Goal: Transaction & Acquisition: Purchase product/service

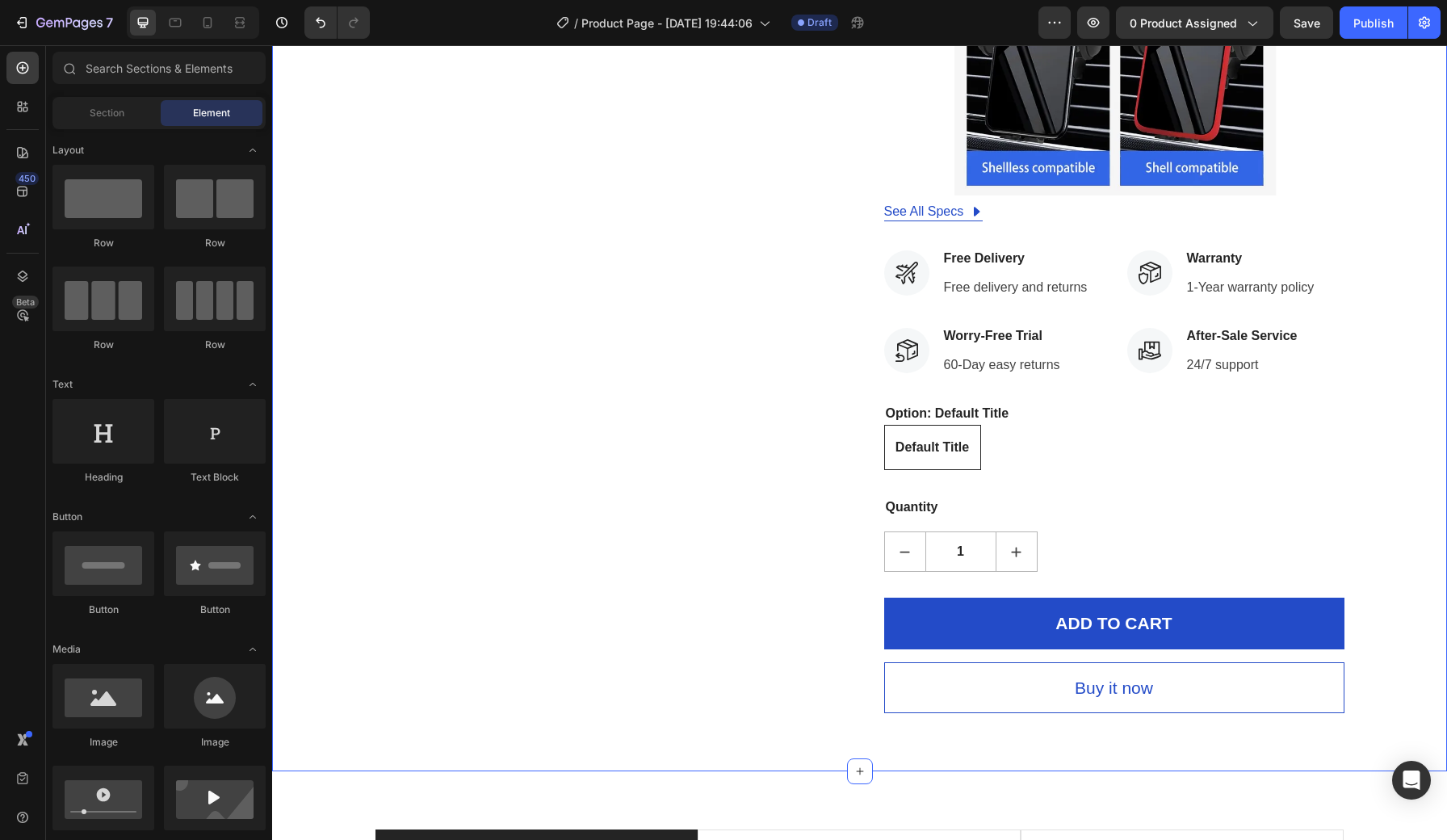
scroll to position [8871, 0]
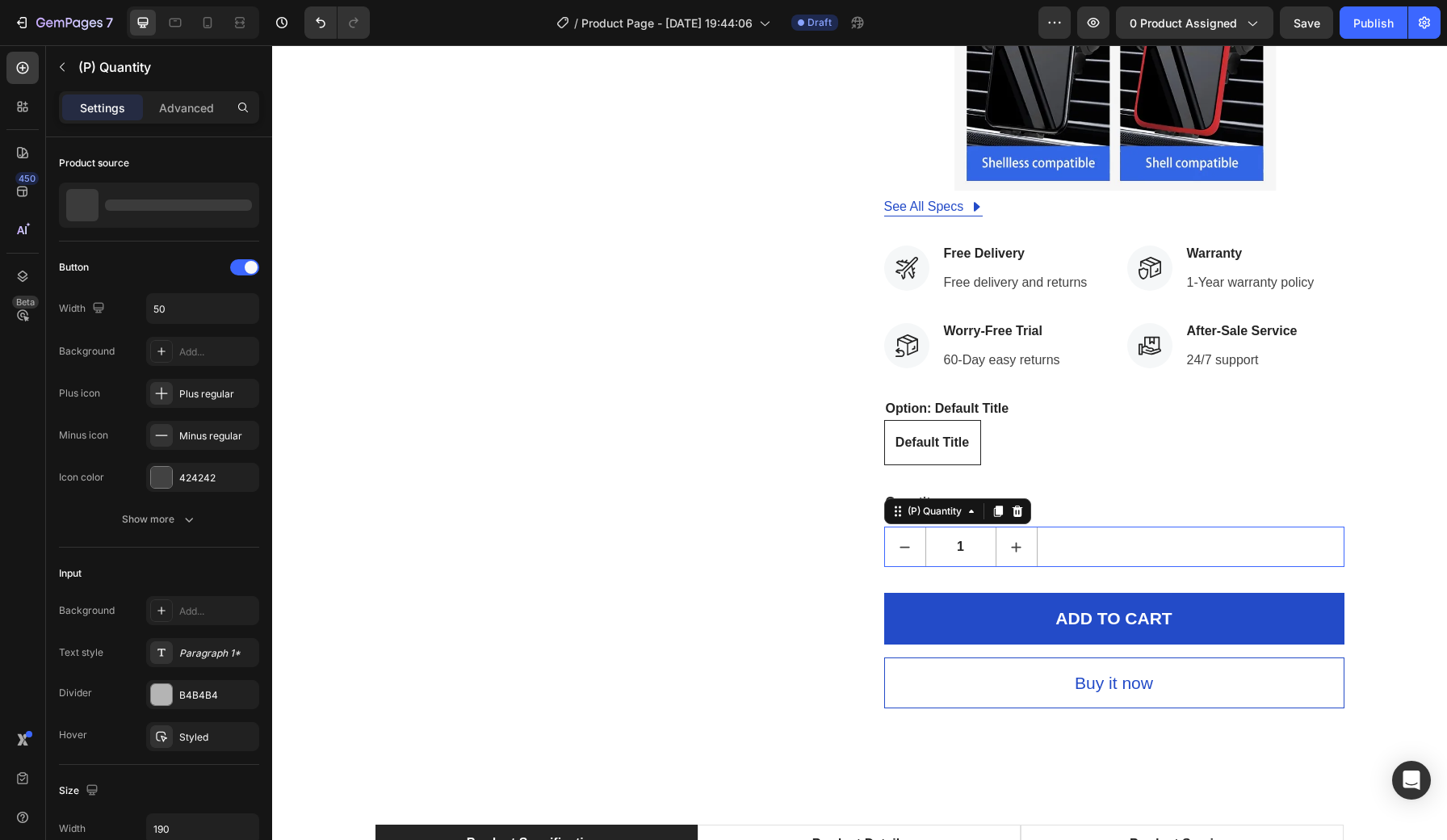
click at [1025, 527] on button "increment" at bounding box center [1017, 547] width 40 height 39
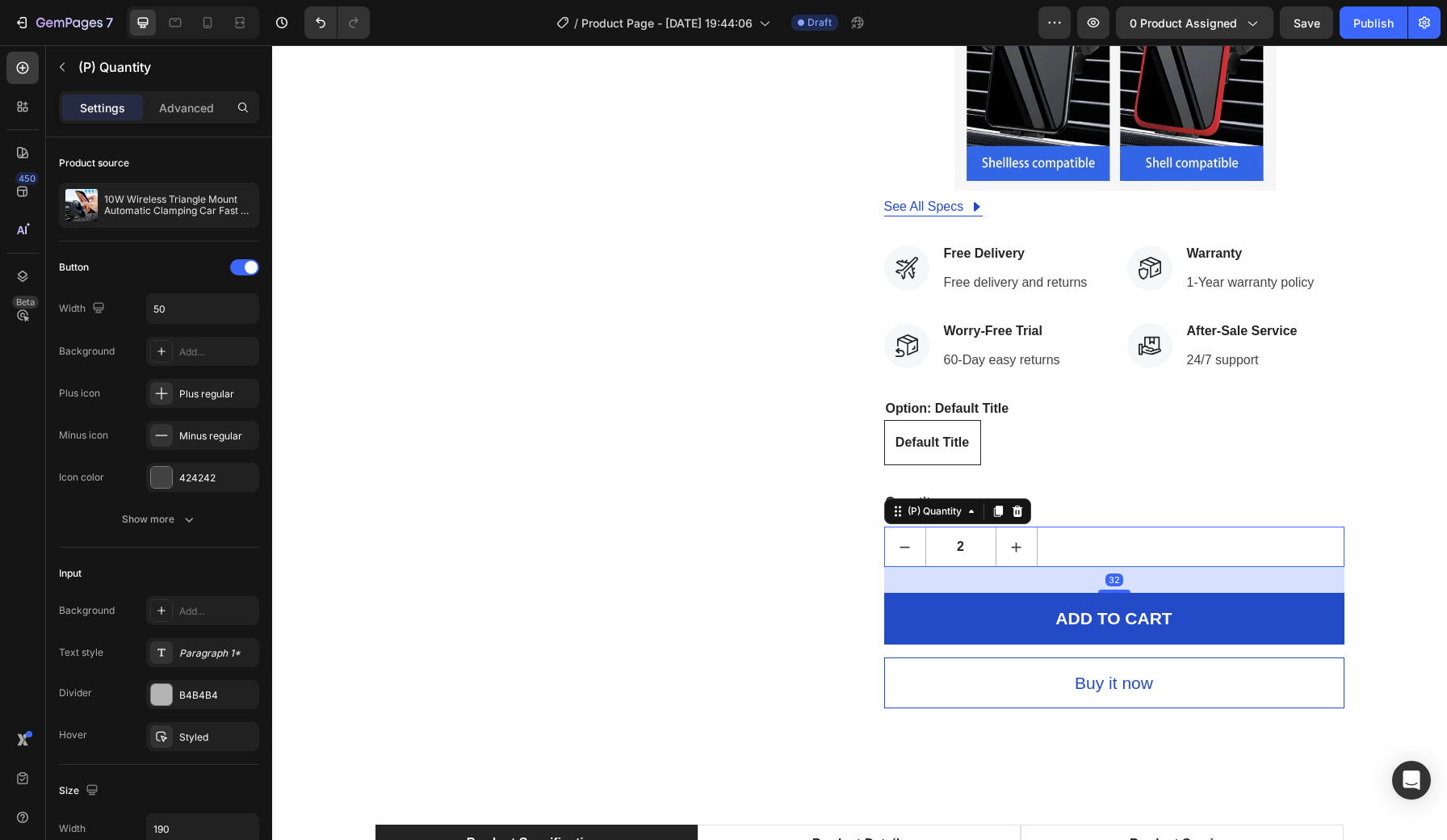
click at [910, 527] on button "decrement" at bounding box center [906, 547] width 40 height 39
click at [1021, 539] on icon "increment" at bounding box center [1017, 547] width 17 height 17
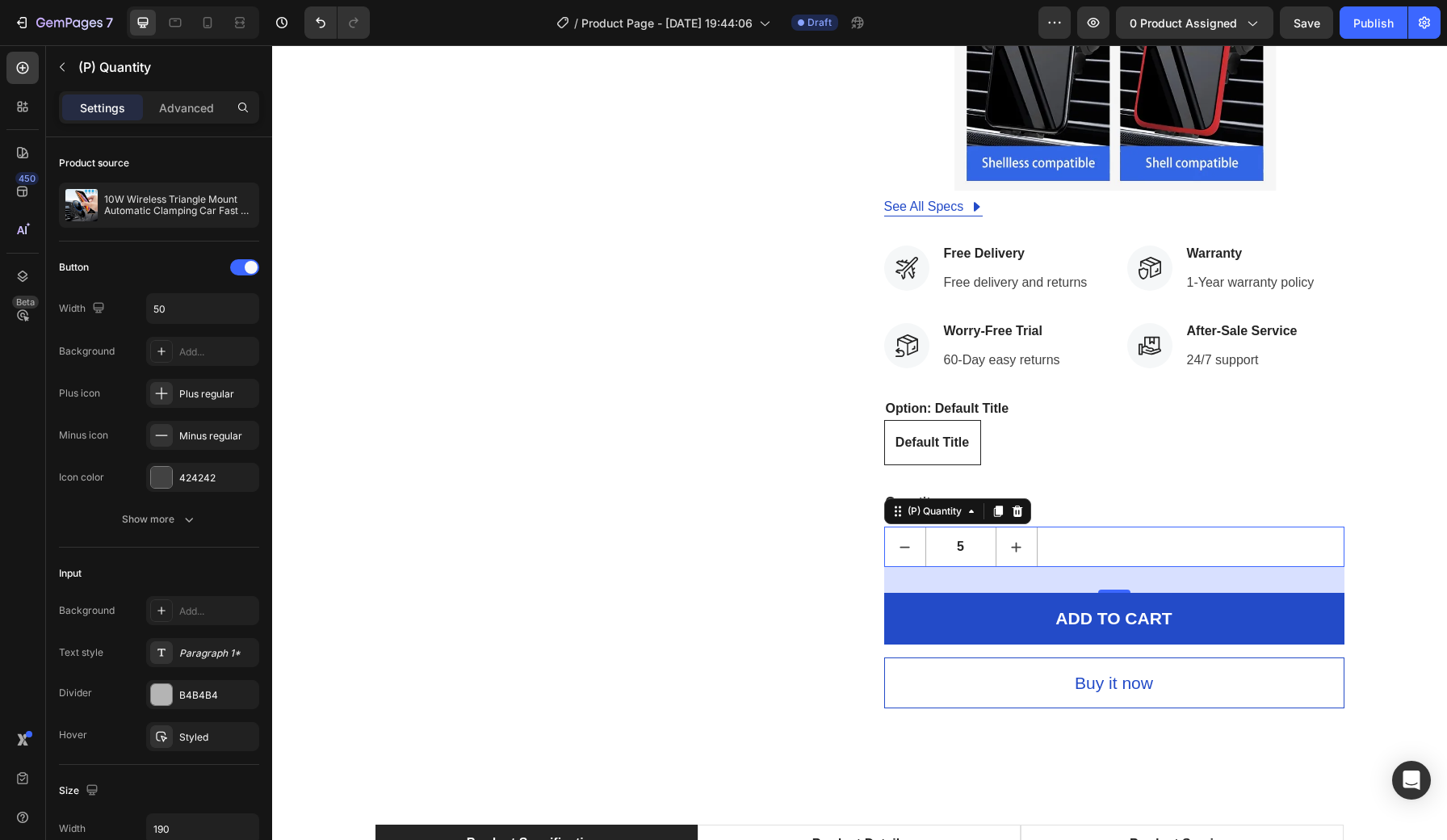
click at [1021, 539] on icon "increment" at bounding box center [1017, 547] width 17 height 17
click at [910, 539] on icon "decrement" at bounding box center [905, 547] width 17 height 17
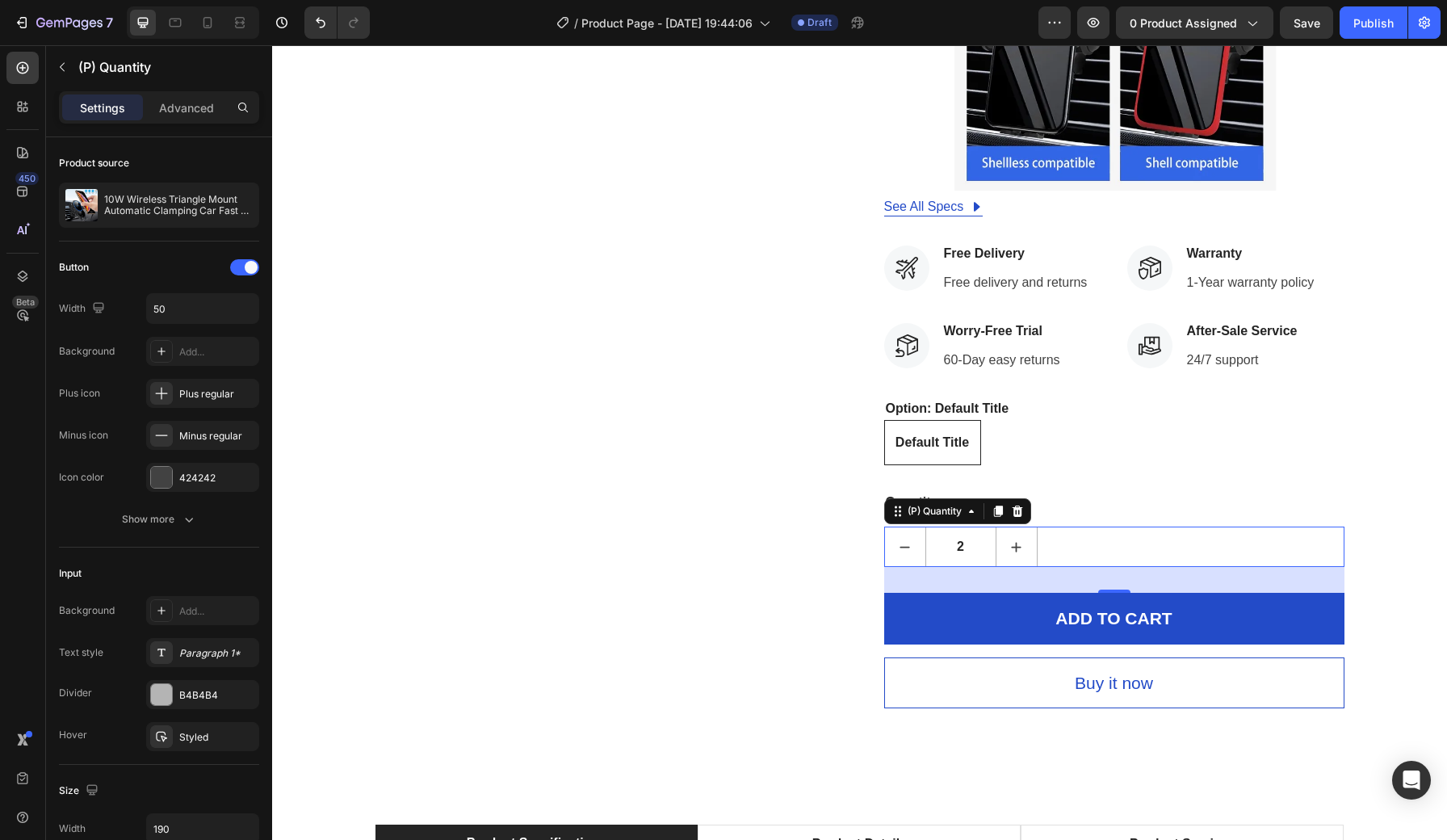
click at [910, 539] on icon "decrement" at bounding box center [905, 547] width 17 height 17
type input "1"
click at [910, 539] on icon "decrement" at bounding box center [905, 547] width 17 height 17
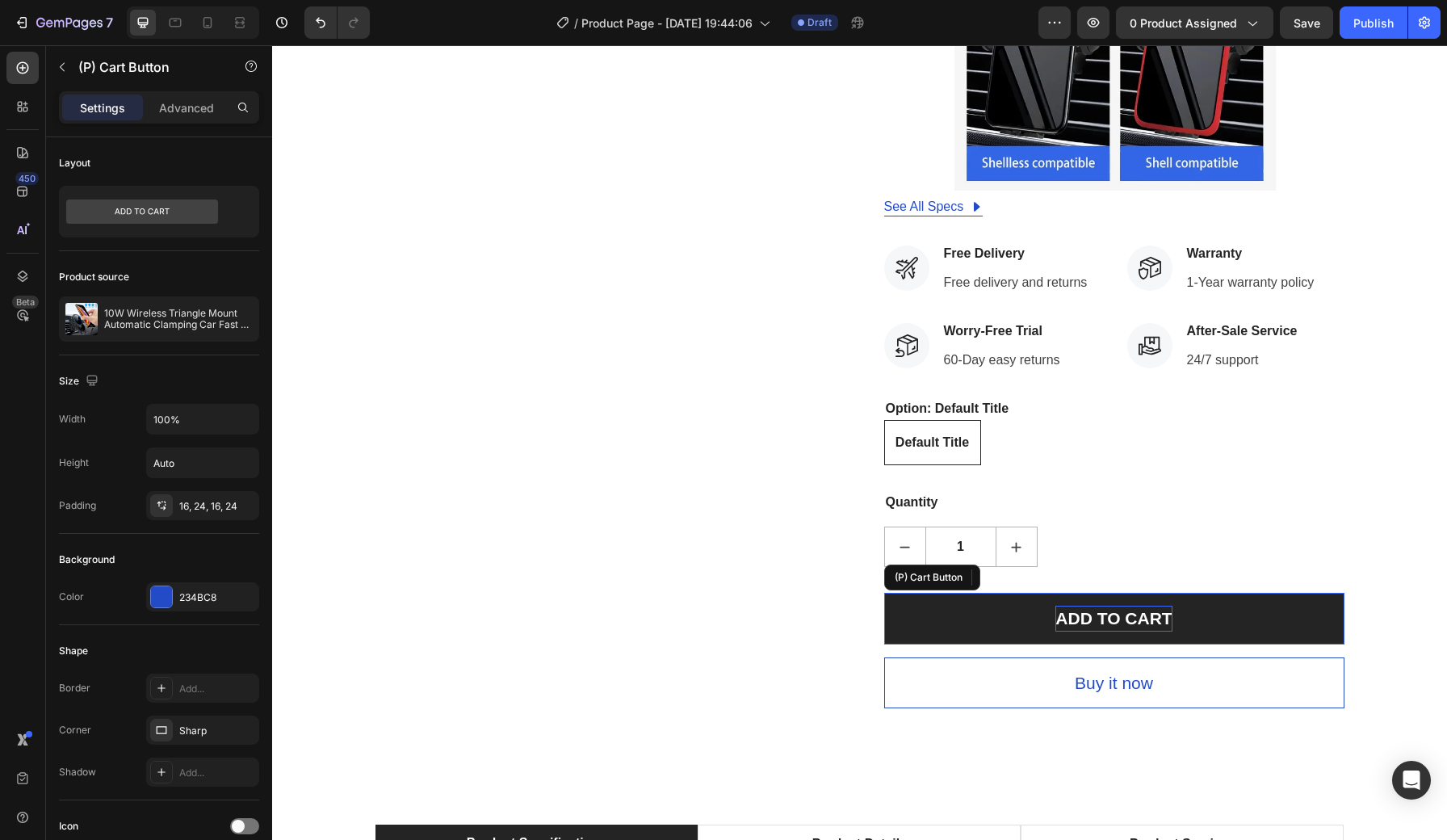
click at [1100, 605] on div "ADD TO CART" at bounding box center [1113, 618] width 116 height 26
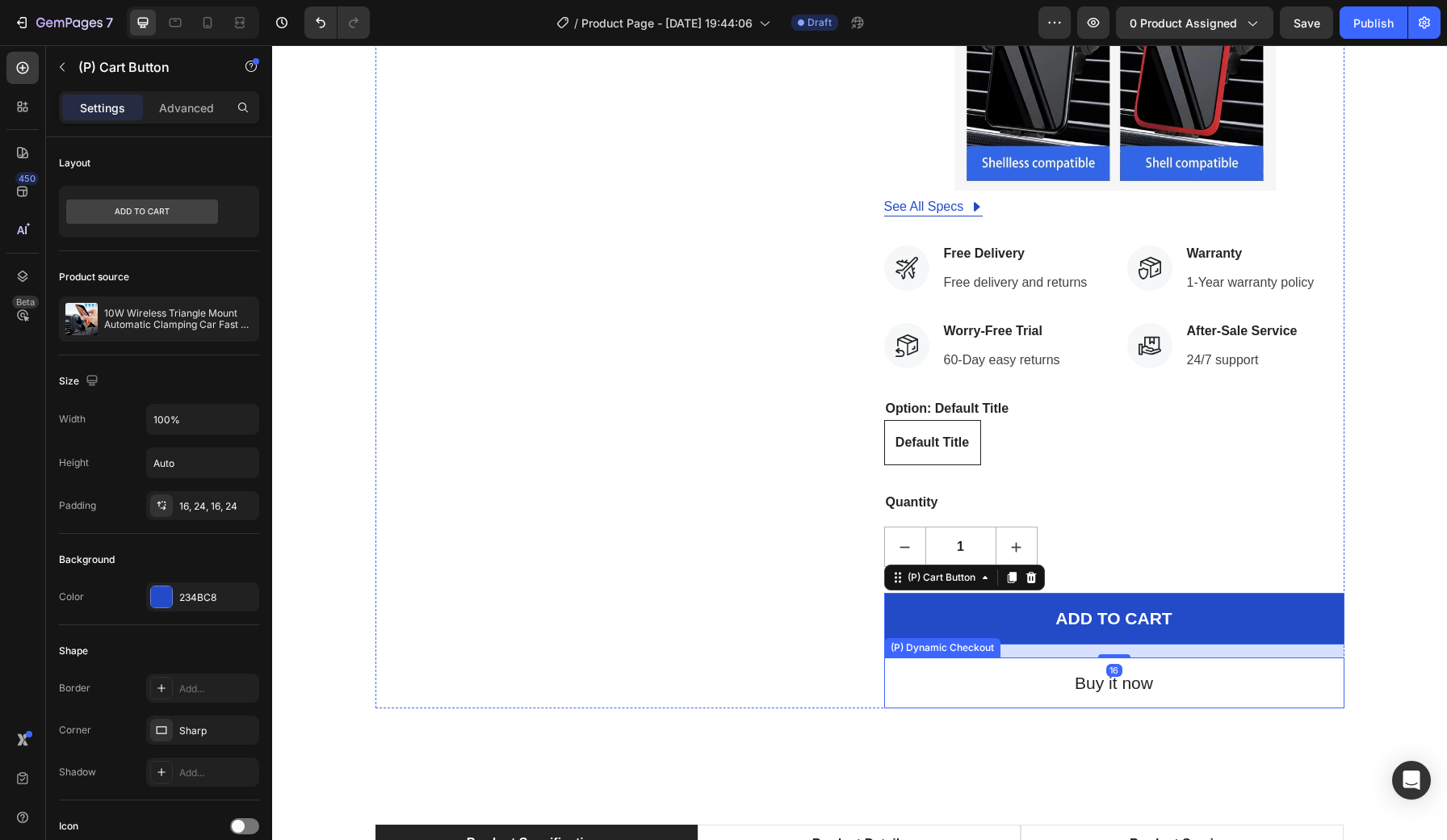
click at [1096, 658] on button "Buy it now" at bounding box center [1115, 683] width 461 height 51
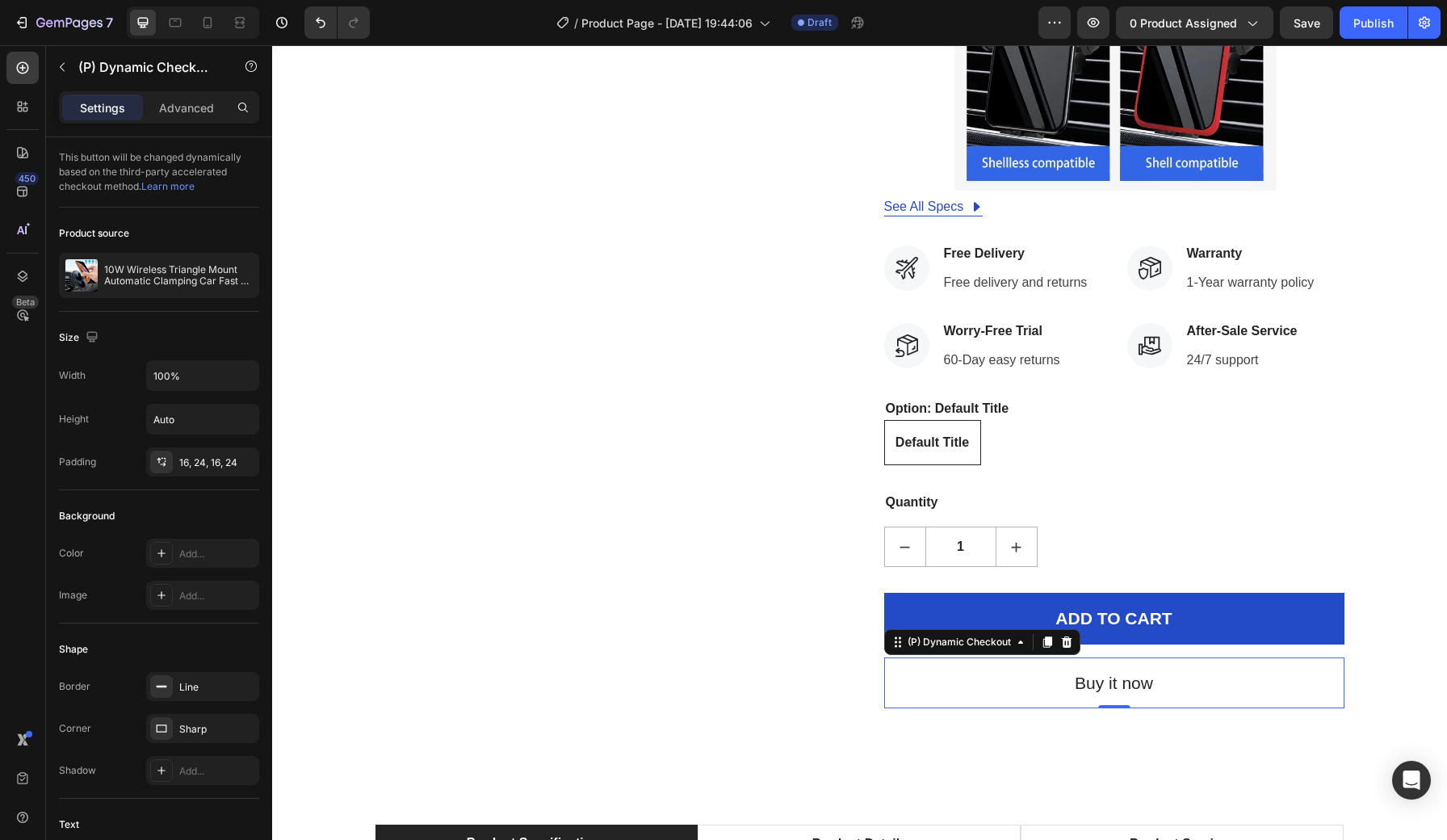
click at [1096, 658] on button "Buy it now" at bounding box center [1115, 683] width 461 height 51
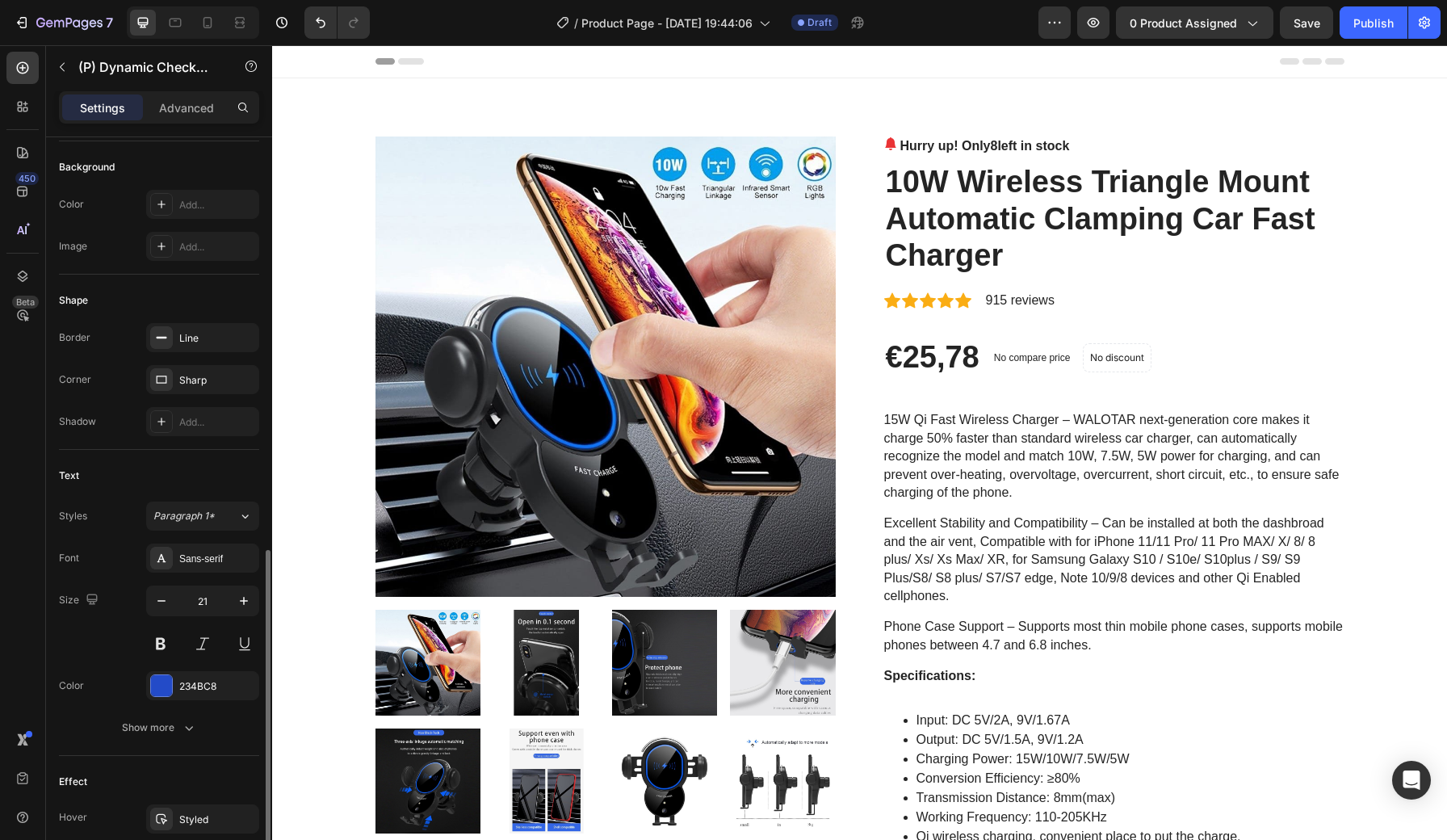
scroll to position [476, 0]
